Goal: Task Accomplishment & Management: Manage account settings

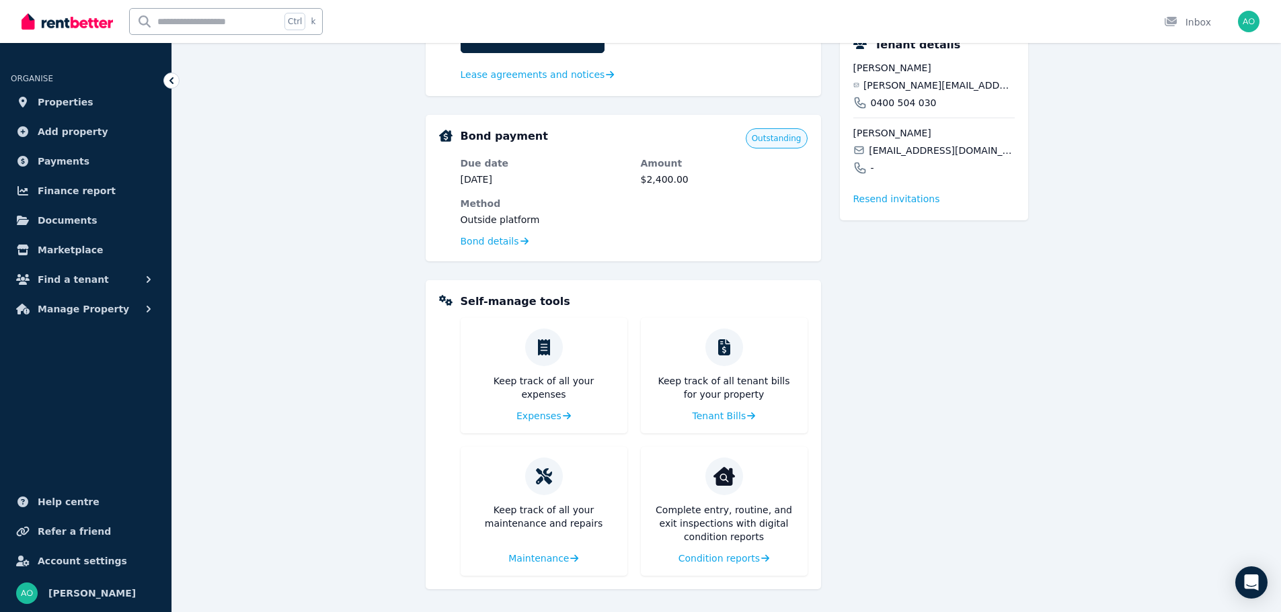
scroll to position [411, 0]
click at [57, 163] on span "Payments" at bounding box center [64, 161] width 52 height 16
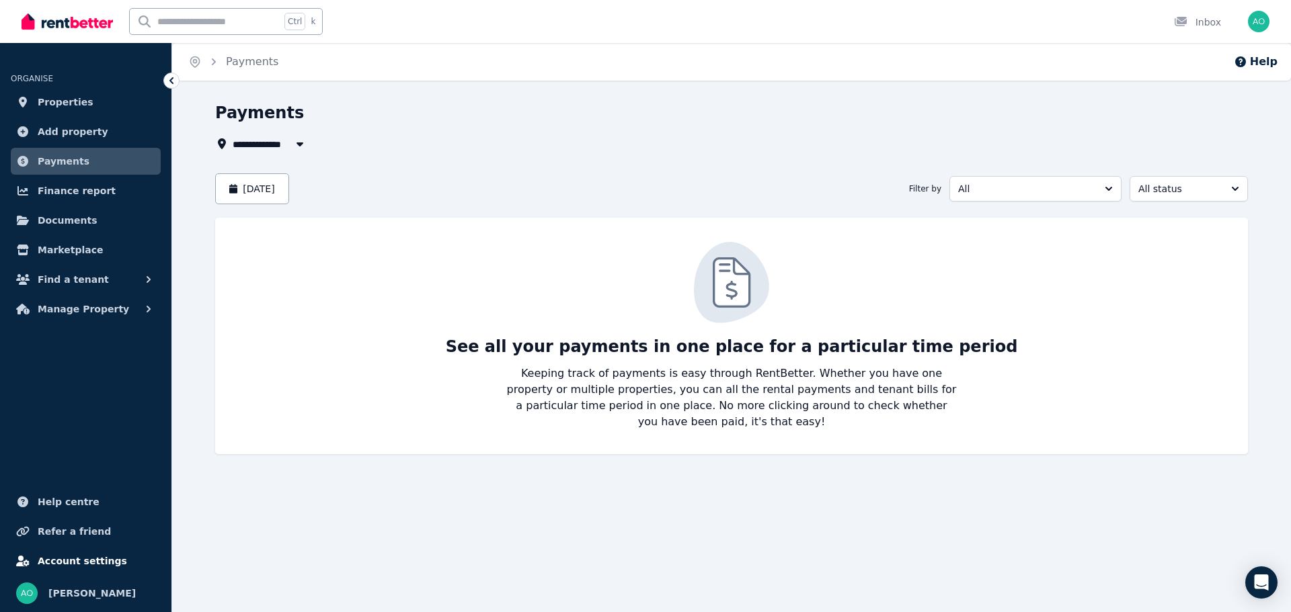
click at [53, 560] on span "Account settings" at bounding box center [82, 561] width 89 height 16
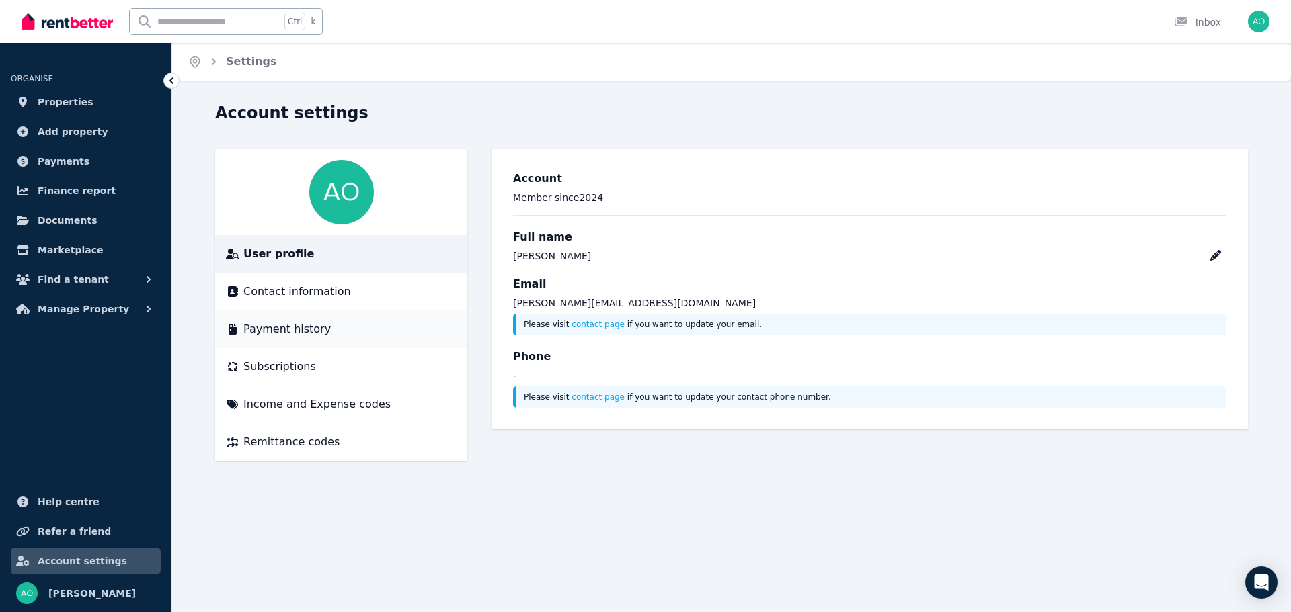
click at [270, 333] on span "Payment history" at bounding box center [286, 329] width 87 height 16
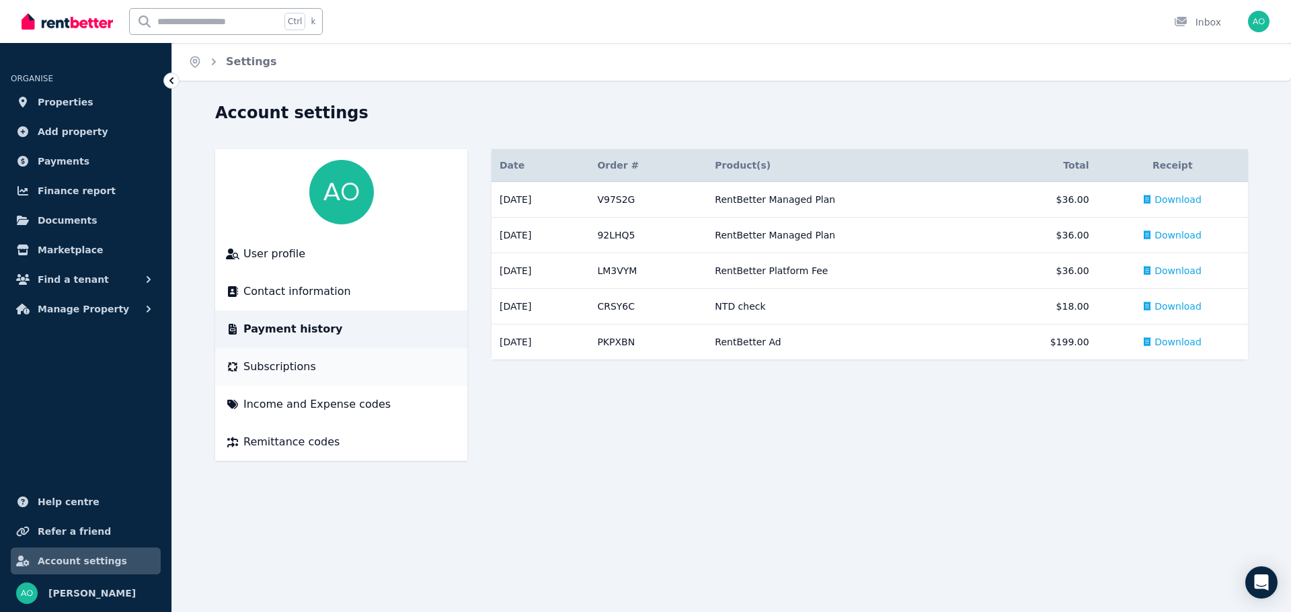
click at [273, 367] on span "Subscriptions" at bounding box center [279, 367] width 73 height 16
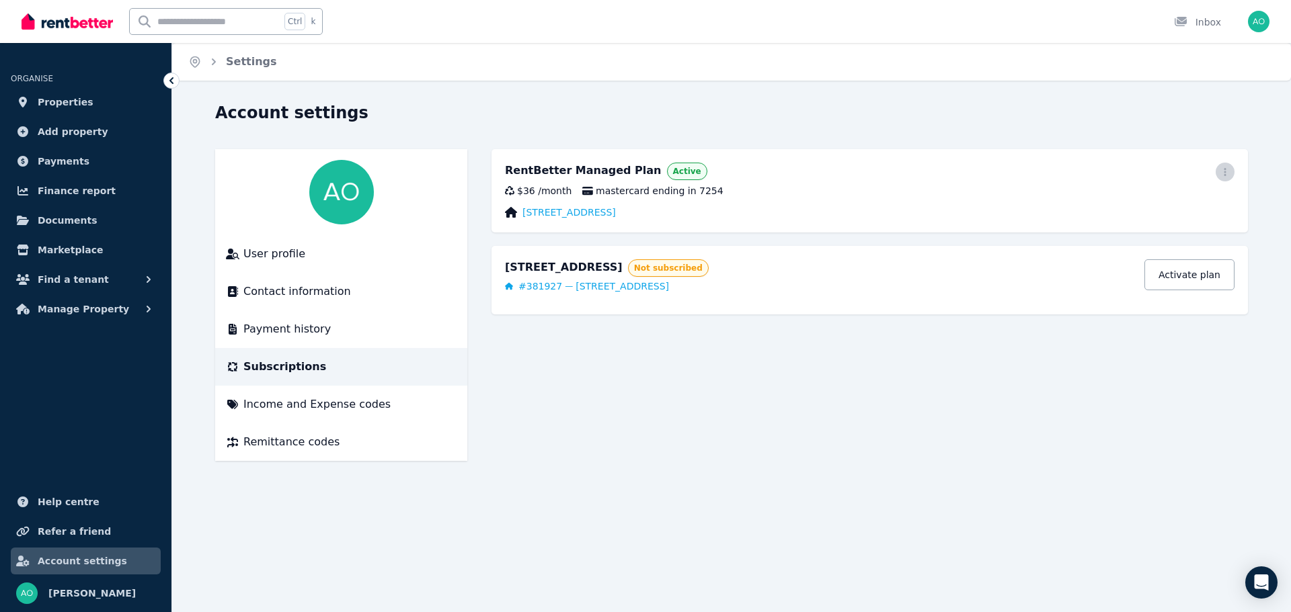
click at [1230, 173] on icon "button" at bounding box center [1224, 171] width 11 height 9
click at [1139, 243] on span "Cancel plan" at bounding box center [1164, 251] width 118 height 16
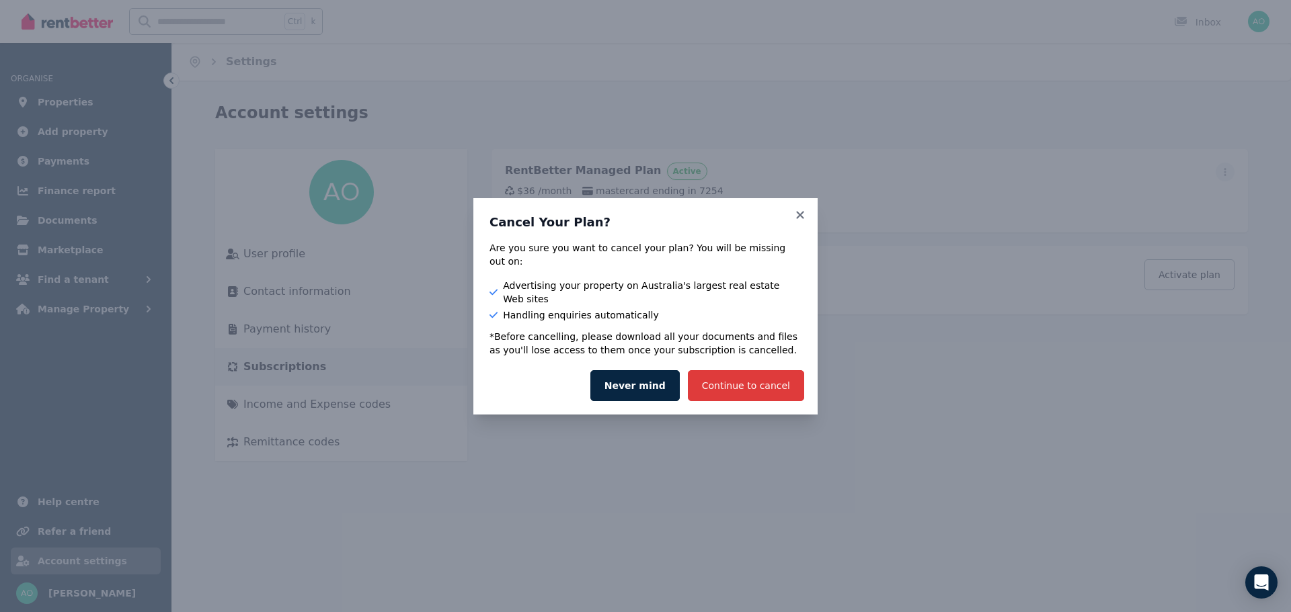
click at [731, 370] on button "Continue to cancel" at bounding box center [746, 385] width 116 height 31
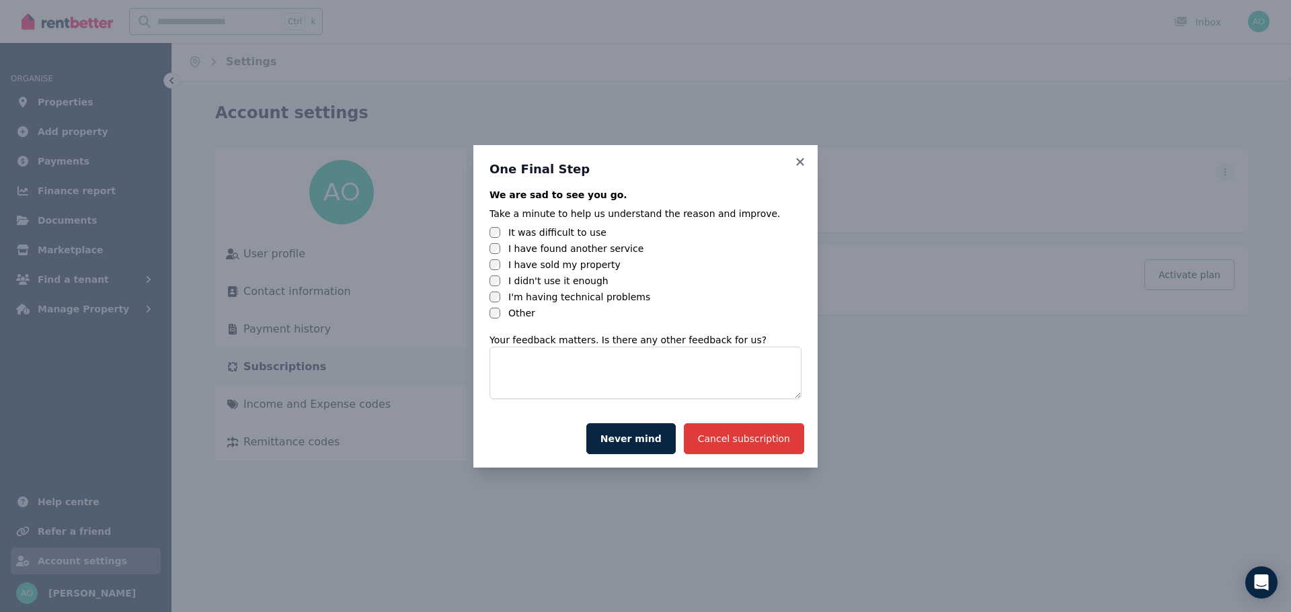
click at [742, 440] on button "Cancel subscription" at bounding box center [744, 439] width 120 height 31
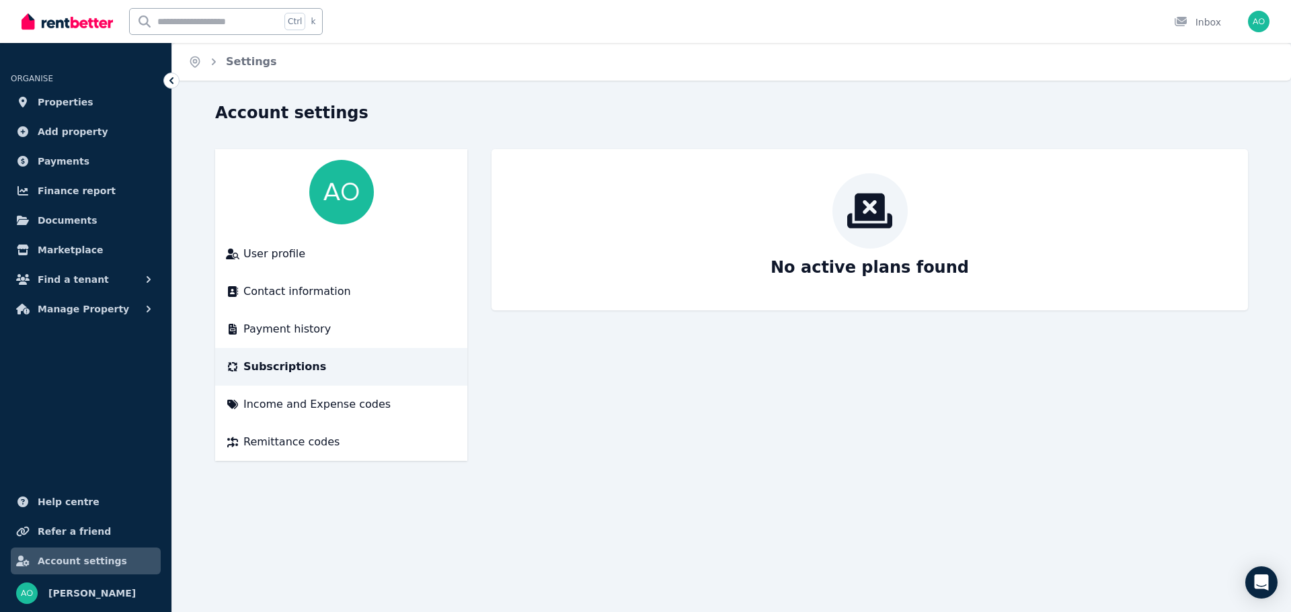
click at [274, 370] on span "Subscriptions" at bounding box center [284, 367] width 83 height 16
click at [1260, 24] on img "button" at bounding box center [1259, 22] width 22 height 22
click at [1180, 175] on span "Logout" at bounding box center [1204, 177] width 129 height 24
